Goal: Understand process/instructions: Learn about a topic

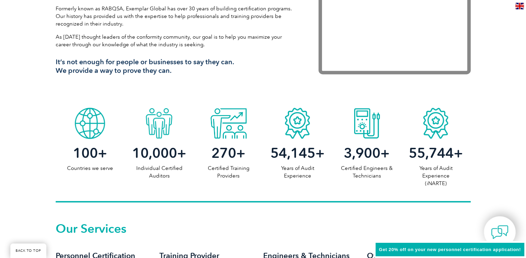
scroll to position [277, 0]
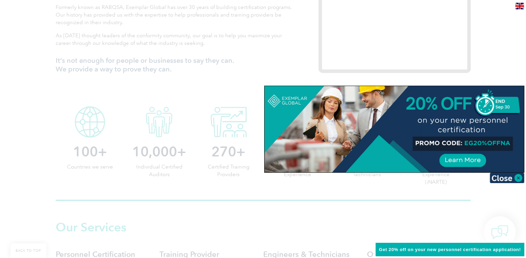
click at [165, 188] on div at bounding box center [263, 129] width 526 height 258
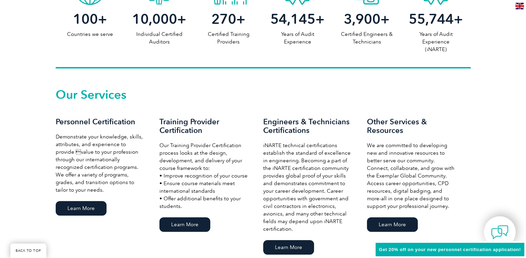
scroll to position [450, 0]
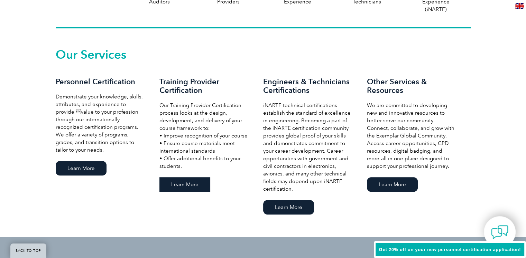
click at [195, 183] on link "Learn More" at bounding box center [184, 184] width 51 height 15
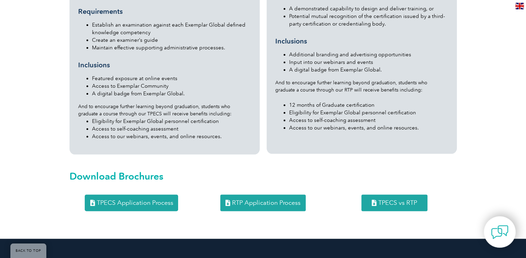
scroll to position [934, 0]
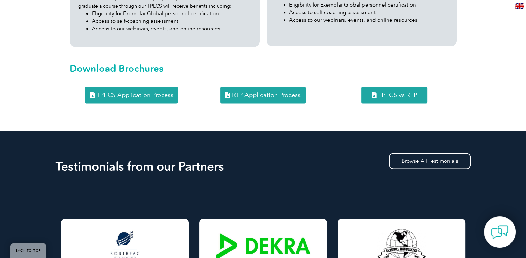
click at [250, 92] on span "RTP Application Process" at bounding box center [266, 95] width 68 height 6
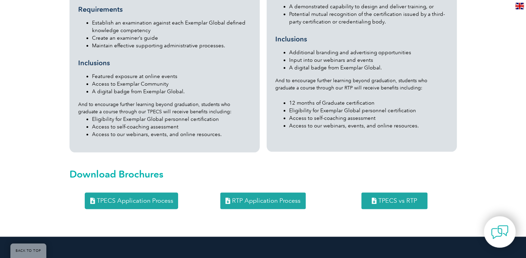
scroll to position [887, 0]
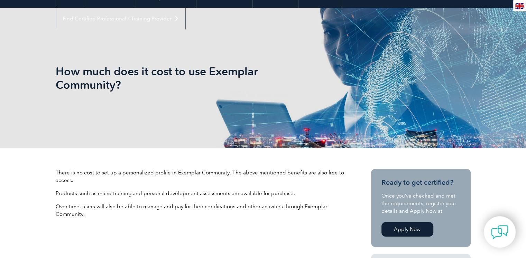
scroll to position [173, 0]
